Goal: Navigation & Orientation: Understand site structure

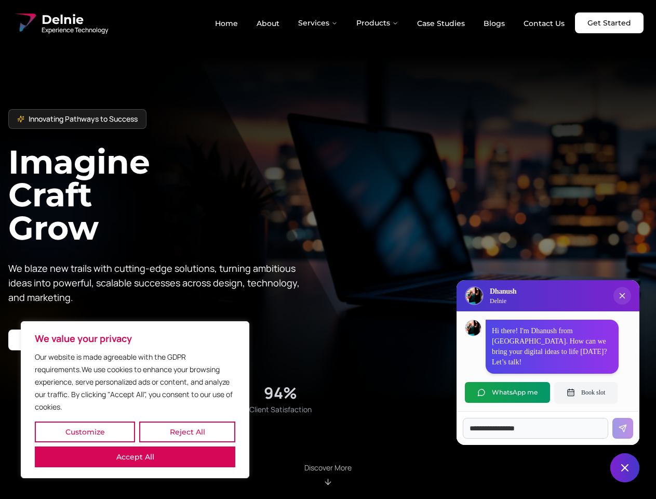
click at [85, 432] on button "Customize" at bounding box center [85, 431] width 100 height 21
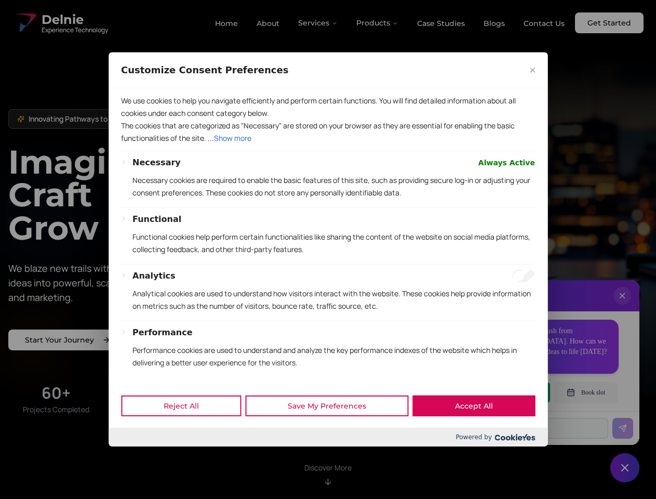
click at [187, 432] on div at bounding box center [328, 249] width 656 height 499
click at [135, 119] on p "We use cookies to help you navigate efficiently and perform certain functions. …" at bounding box center [328, 107] width 414 height 25
click at [328, 249] on div "We use cookies to help you navigate efficiently and perform certain functions. …" at bounding box center [328, 235] width 439 height 295
click at [318, 23] on div at bounding box center [328, 249] width 656 height 499
click at [378, 23] on div at bounding box center [328, 249] width 656 height 499
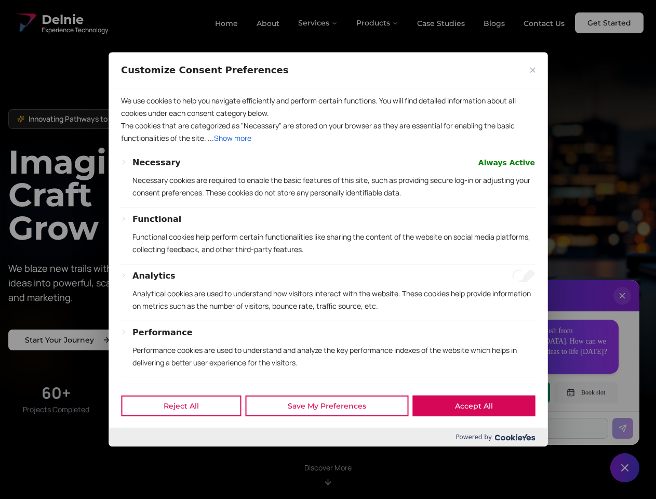
click at [622, 306] on div at bounding box center [328, 249] width 656 height 499
click at [508, 392] on div "Reject All Save My Preferences Accept All" at bounding box center [328, 405] width 439 height 44
click at [586, 392] on div at bounding box center [328, 249] width 656 height 499
click at [625, 468] on div at bounding box center [328, 249] width 656 height 499
